Goal: Transaction & Acquisition: Purchase product/service

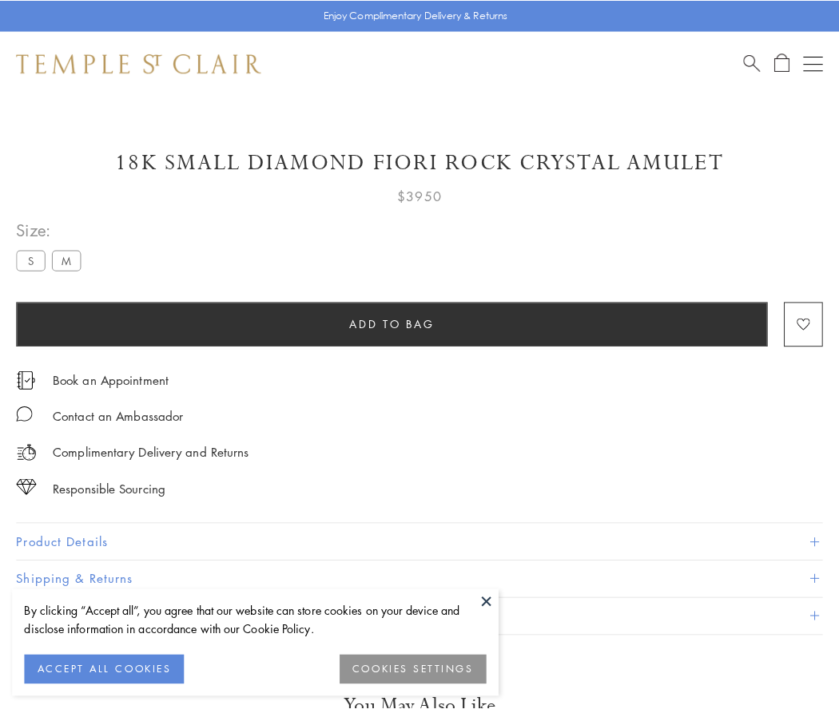
scroll to position [40, 0]
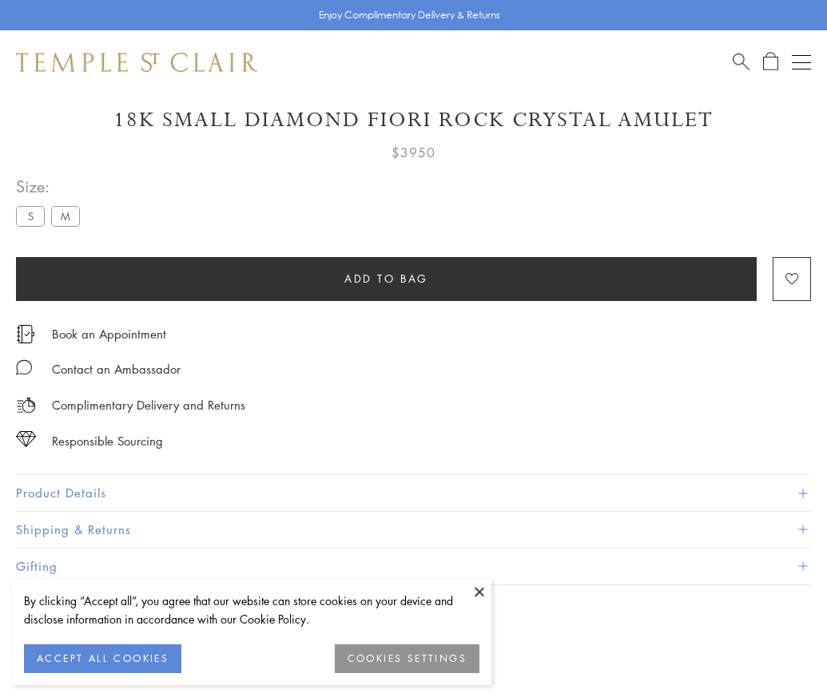
click at [386, 278] on span "Add to bag" at bounding box center [386, 279] width 84 height 18
